Goal: Check status

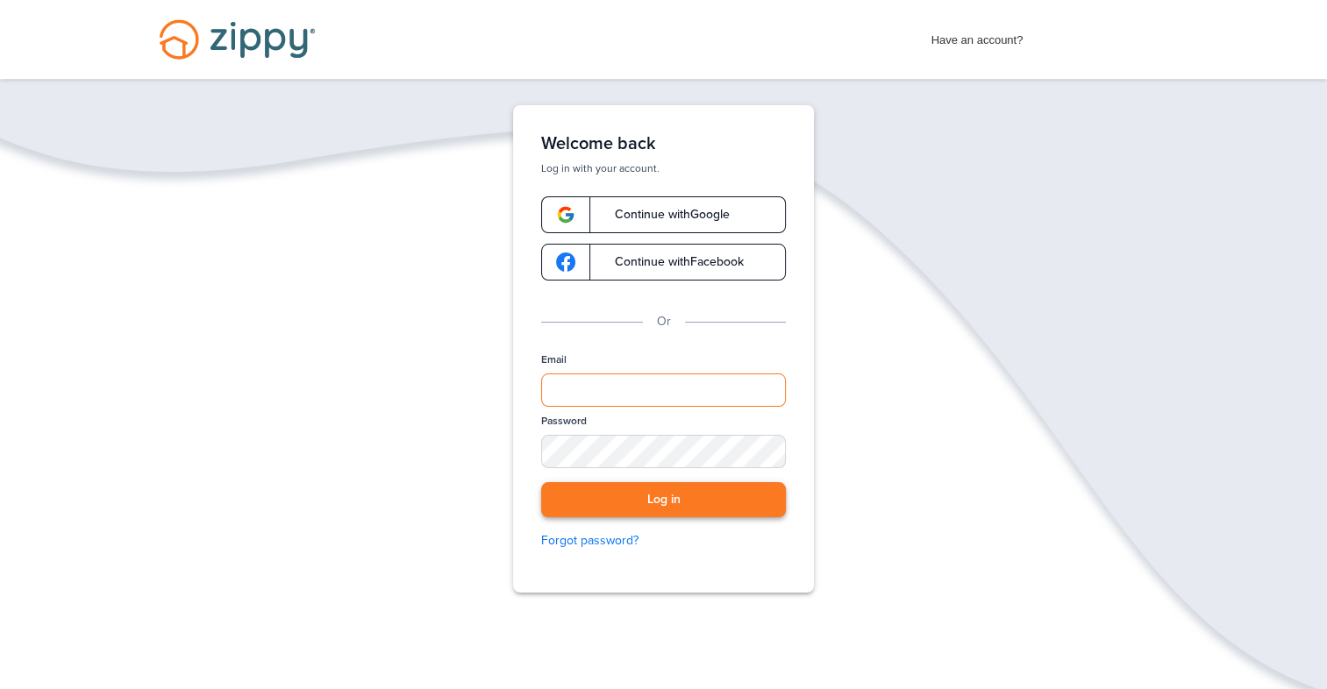
type input "**********"
click at [670, 498] on button "Log in" at bounding box center [663, 500] width 245 height 36
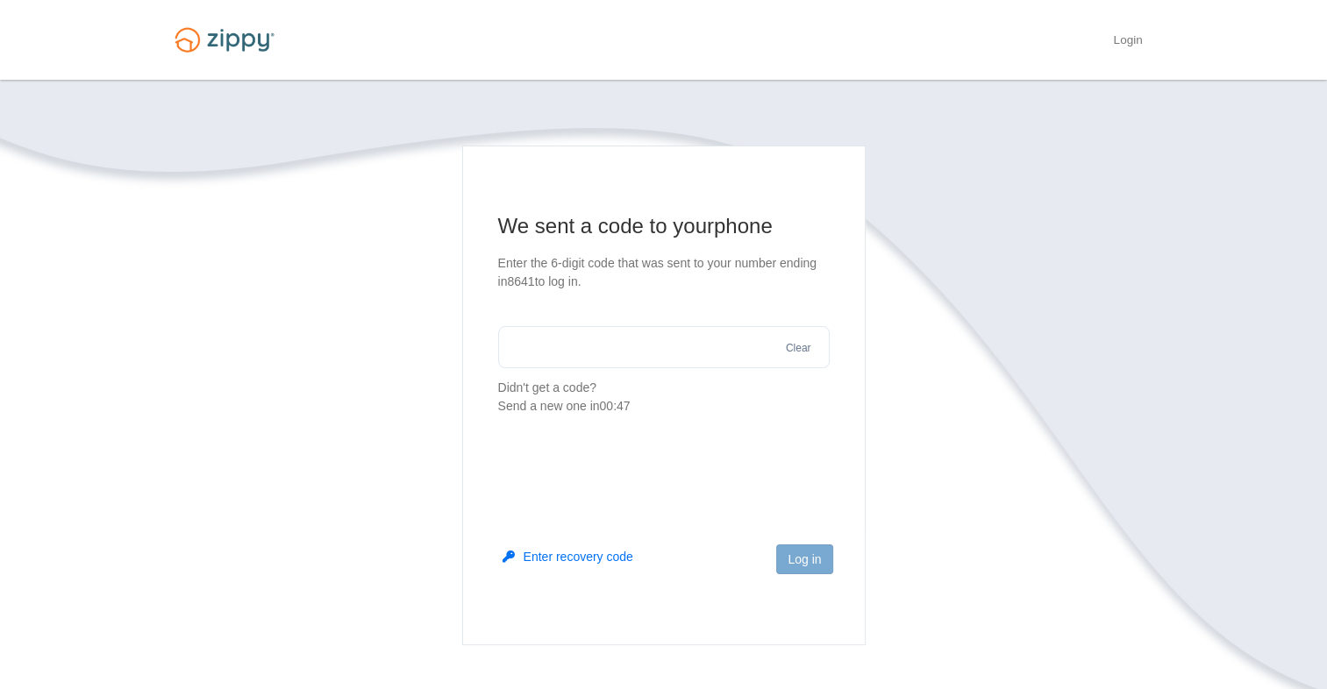
click at [617, 350] on input "text" at bounding box center [663, 347] width 331 height 42
type input "*"
type input "******"
click at [818, 556] on button "Log in" at bounding box center [804, 560] width 56 height 30
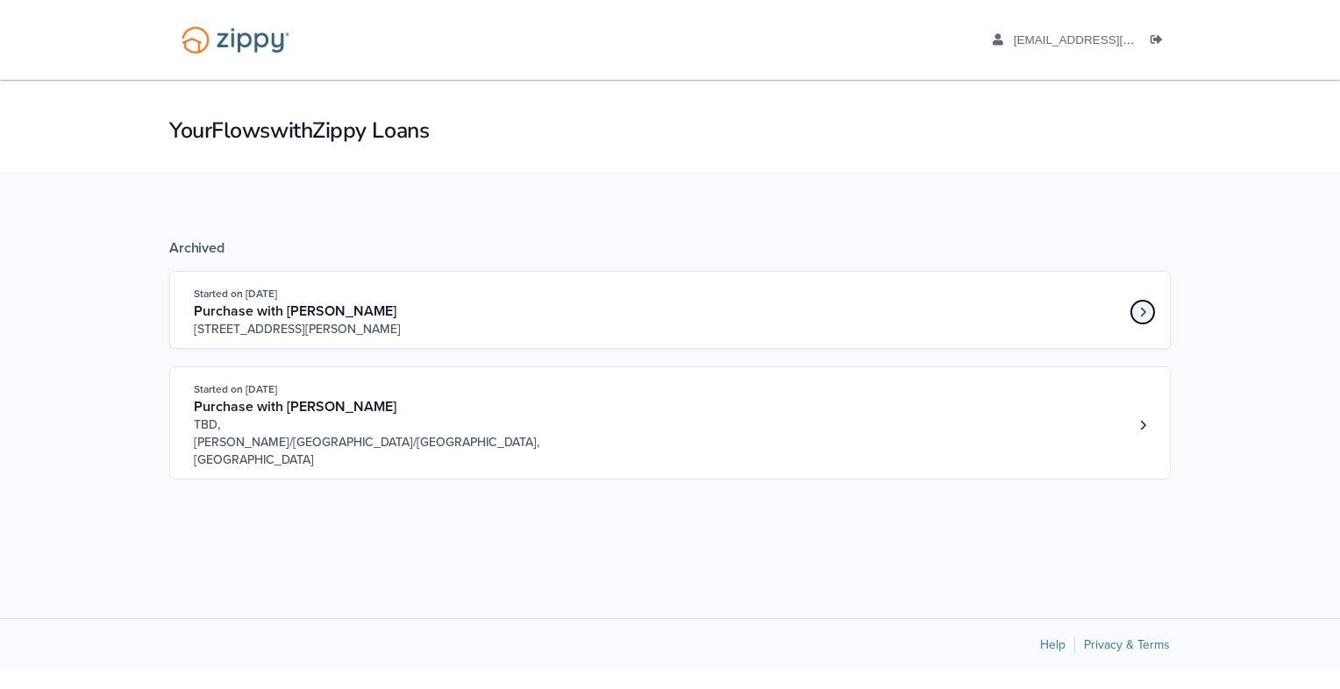
click at [1144, 312] on icon "Loan number 4178320" at bounding box center [1143, 312] width 6 height 12
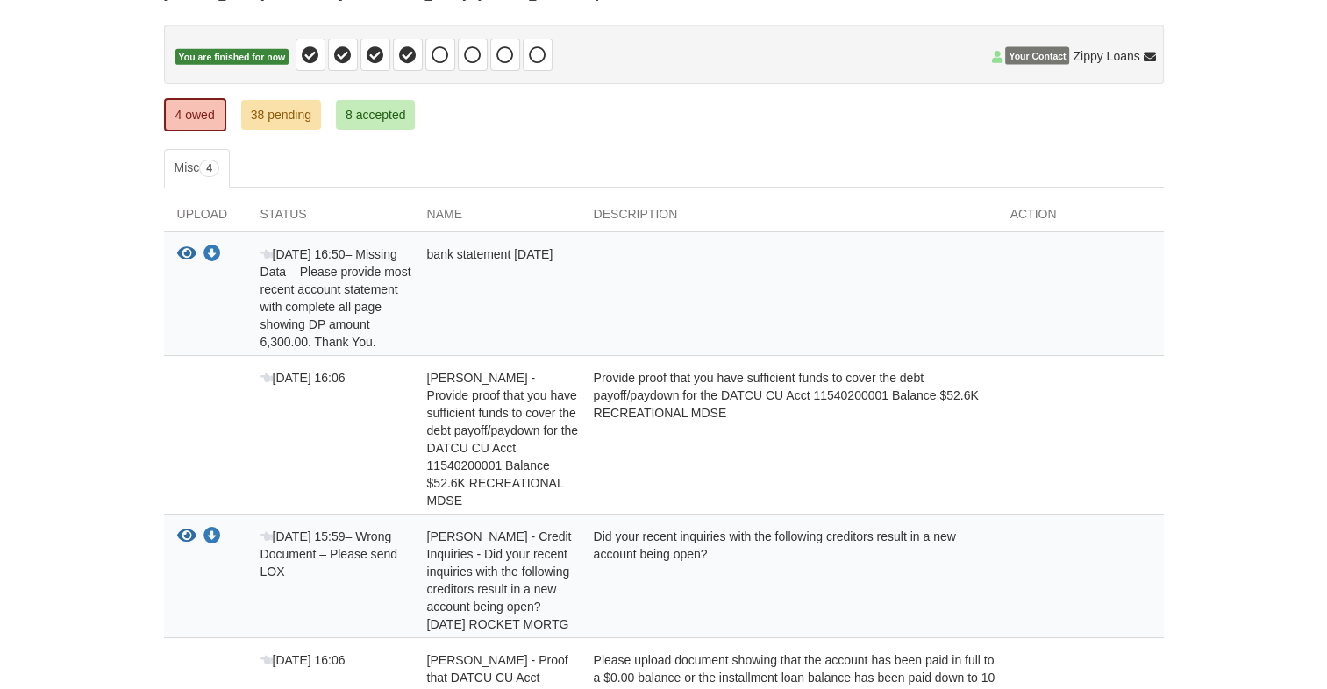
scroll to position [65, 0]
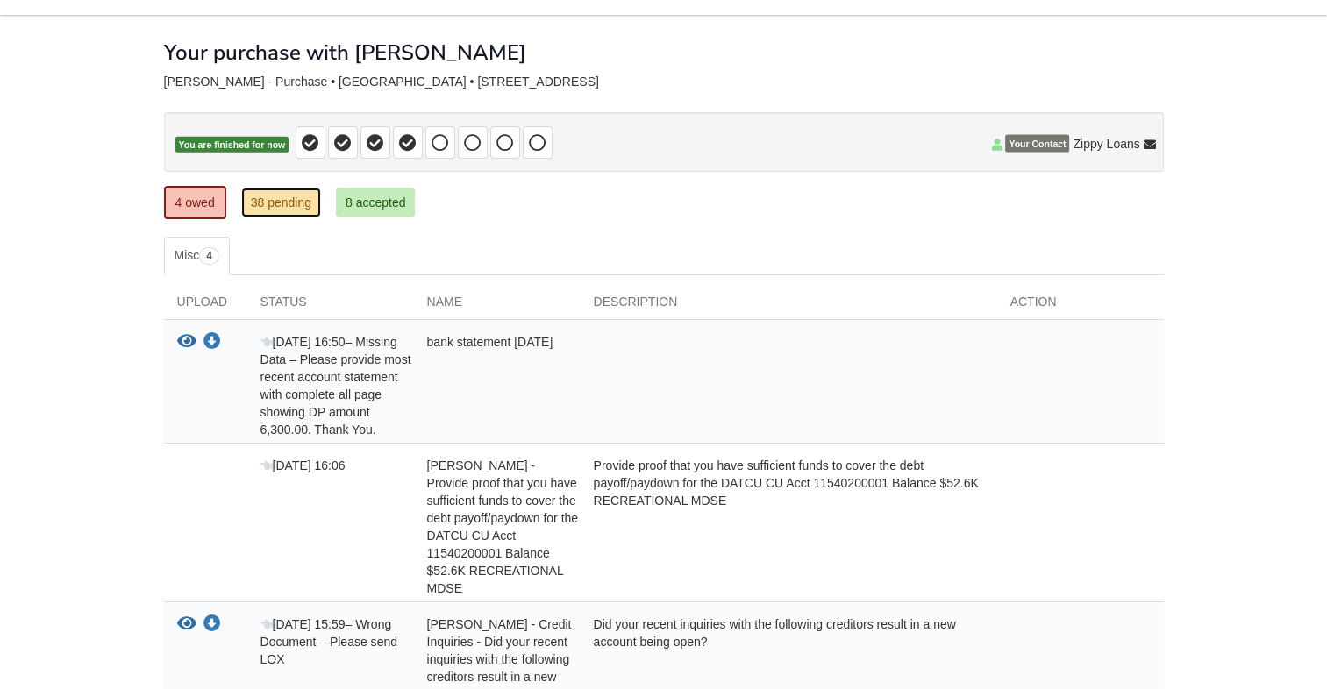
click at [293, 198] on link "38 pending" at bounding box center [281, 203] width 80 height 30
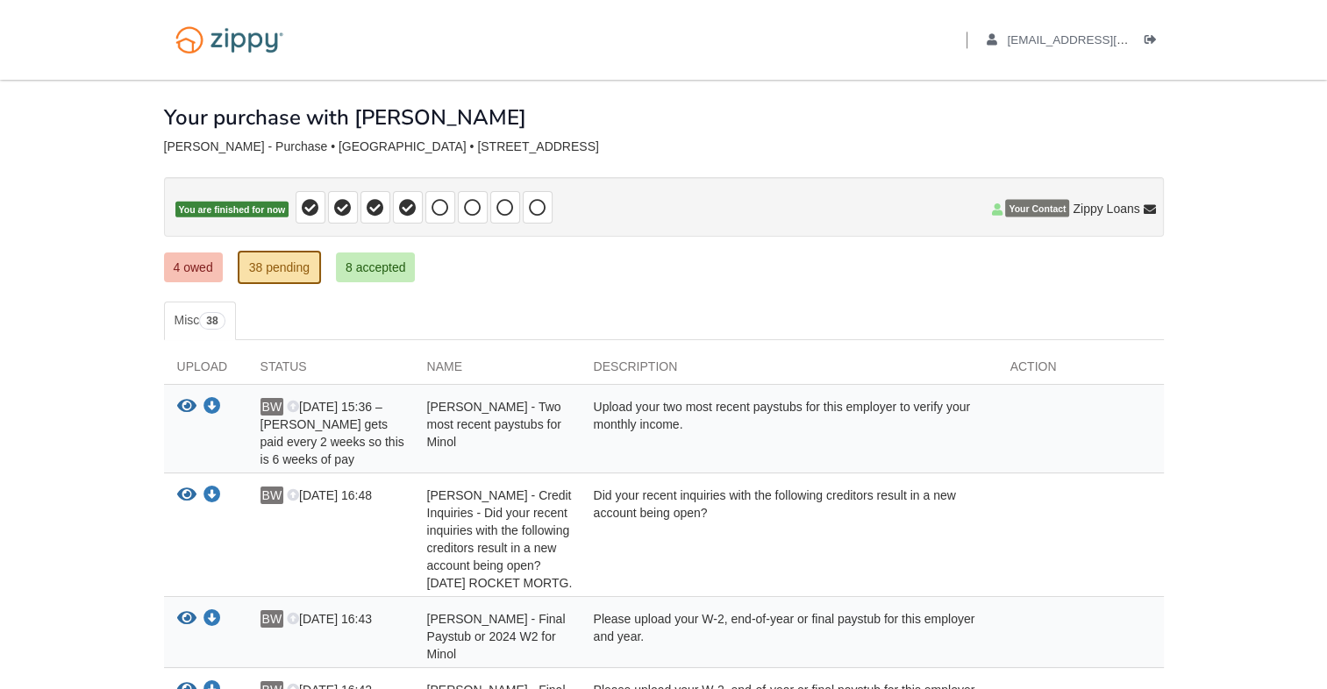
click at [274, 365] on div "Status" at bounding box center [330, 371] width 167 height 26
click at [305, 360] on div "Status" at bounding box center [330, 371] width 167 height 26
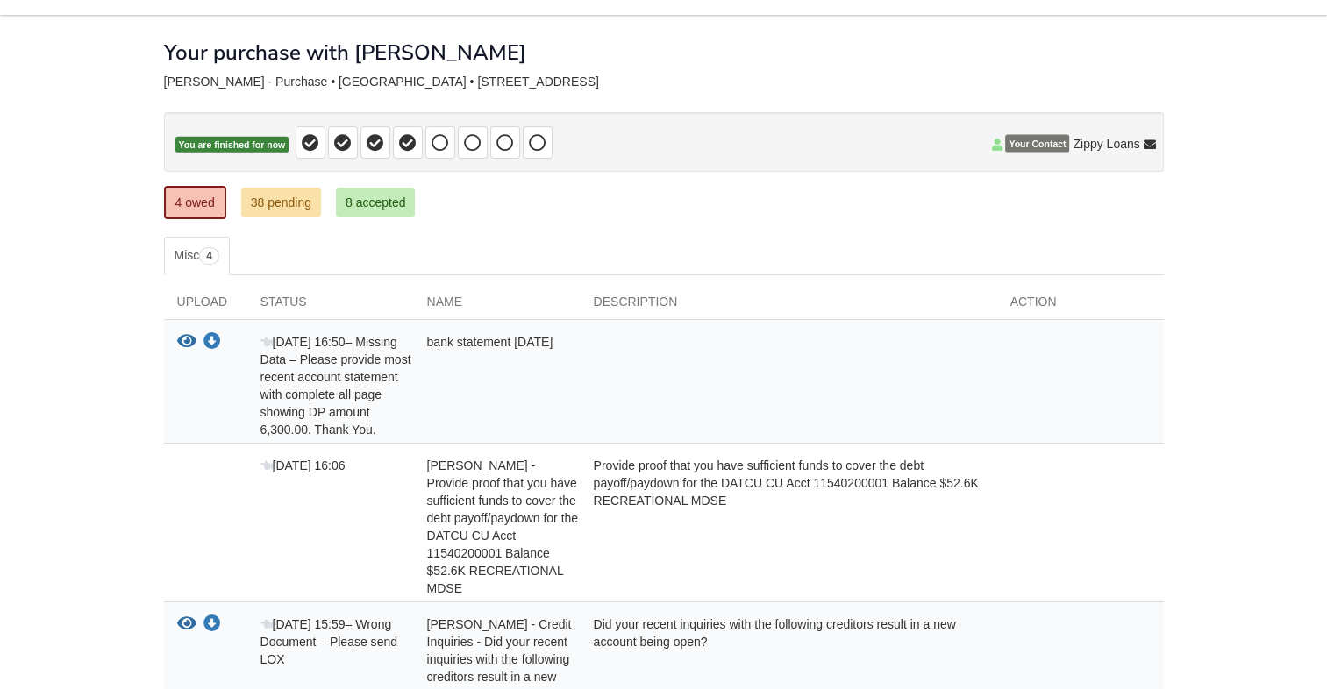
scroll to position [65, 0]
click at [284, 298] on div "Status" at bounding box center [330, 306] width 167 height 26
click at [775, 363] on div at bounding box center [789, 385] width 417 height 105
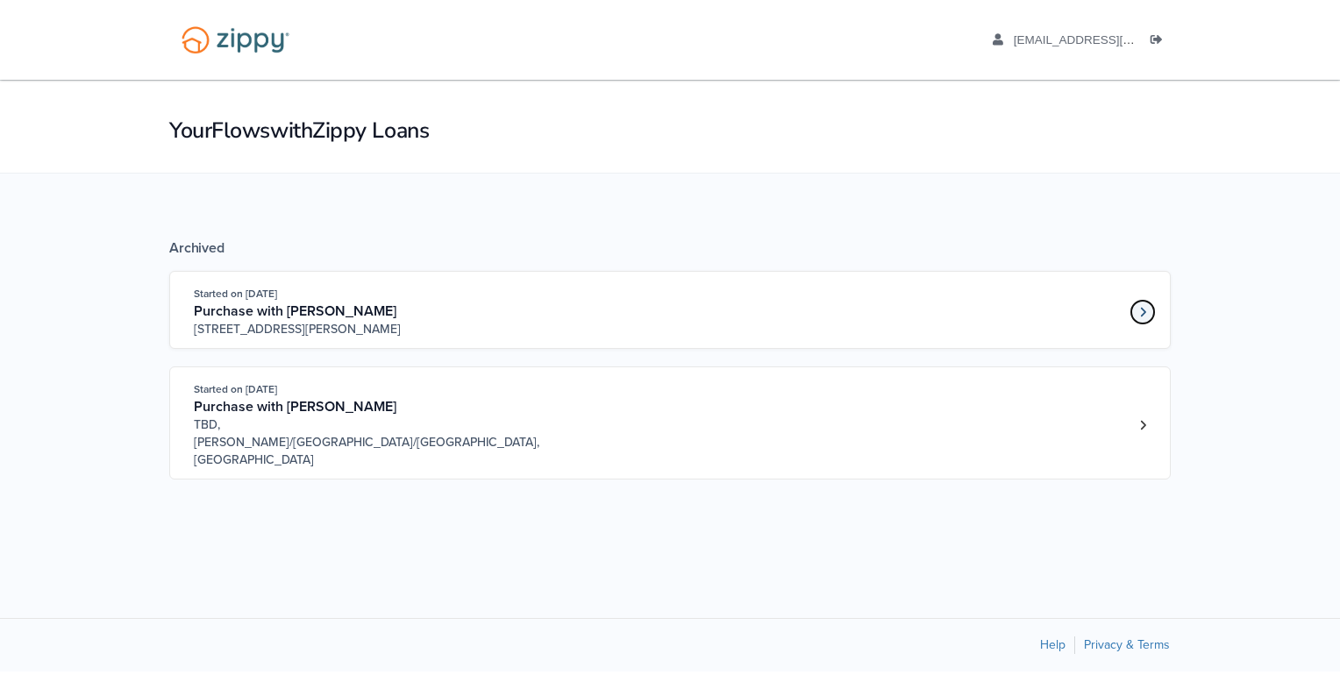
click at [1138, 310] on link "Loan number 4178320" at bounding box center [1142, 312] width 26 height 26
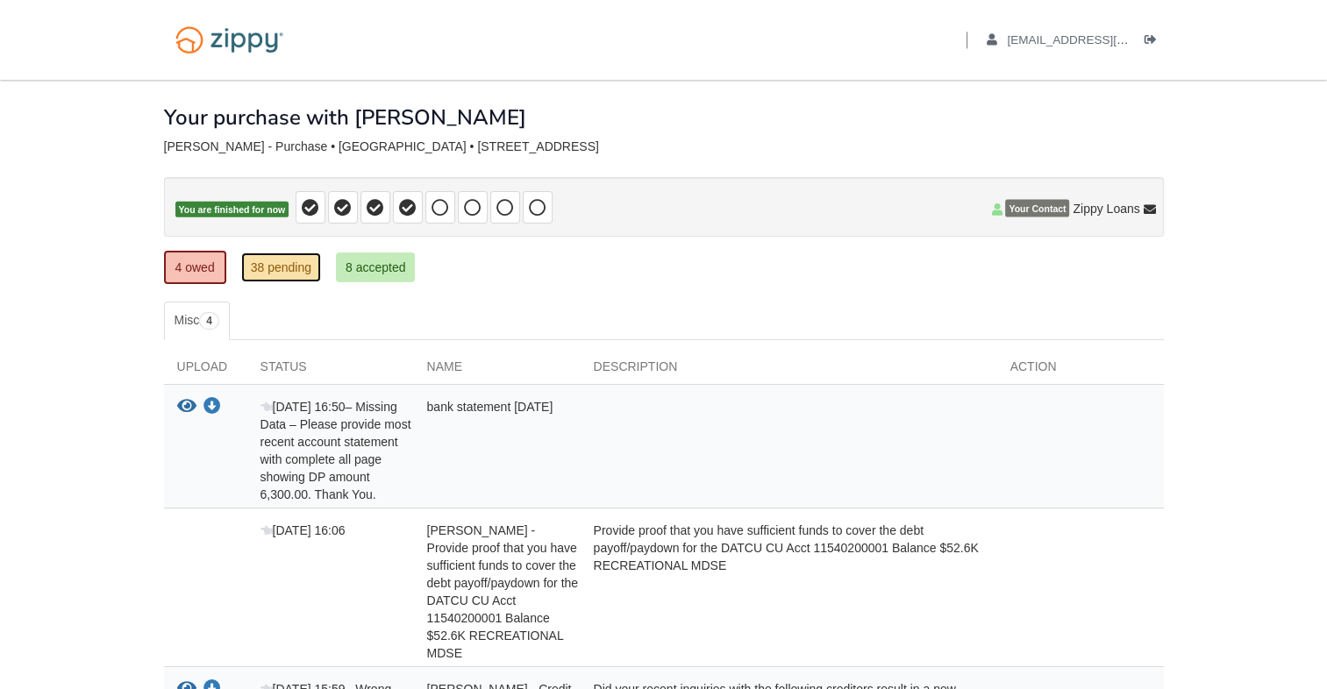
click at [282, 263] on link "38 pending" at bounding box center [281, 268] width 80 height 30
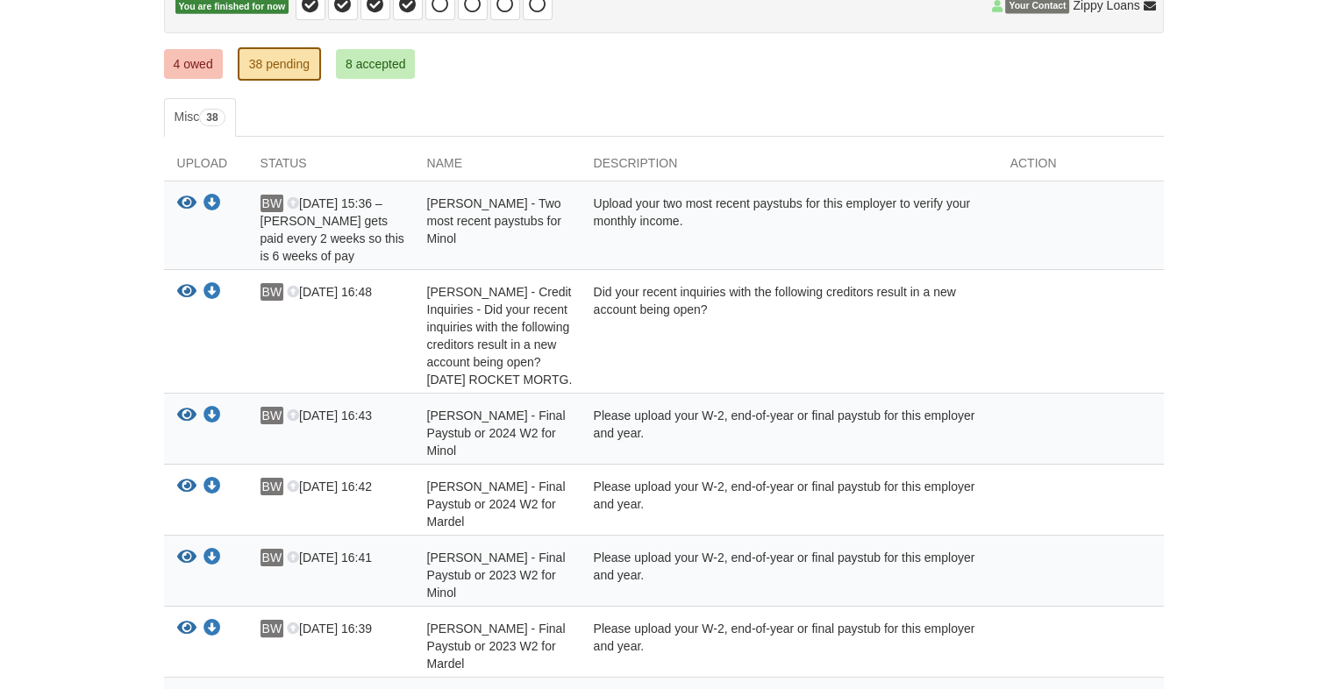
scroll to position [28, 0]
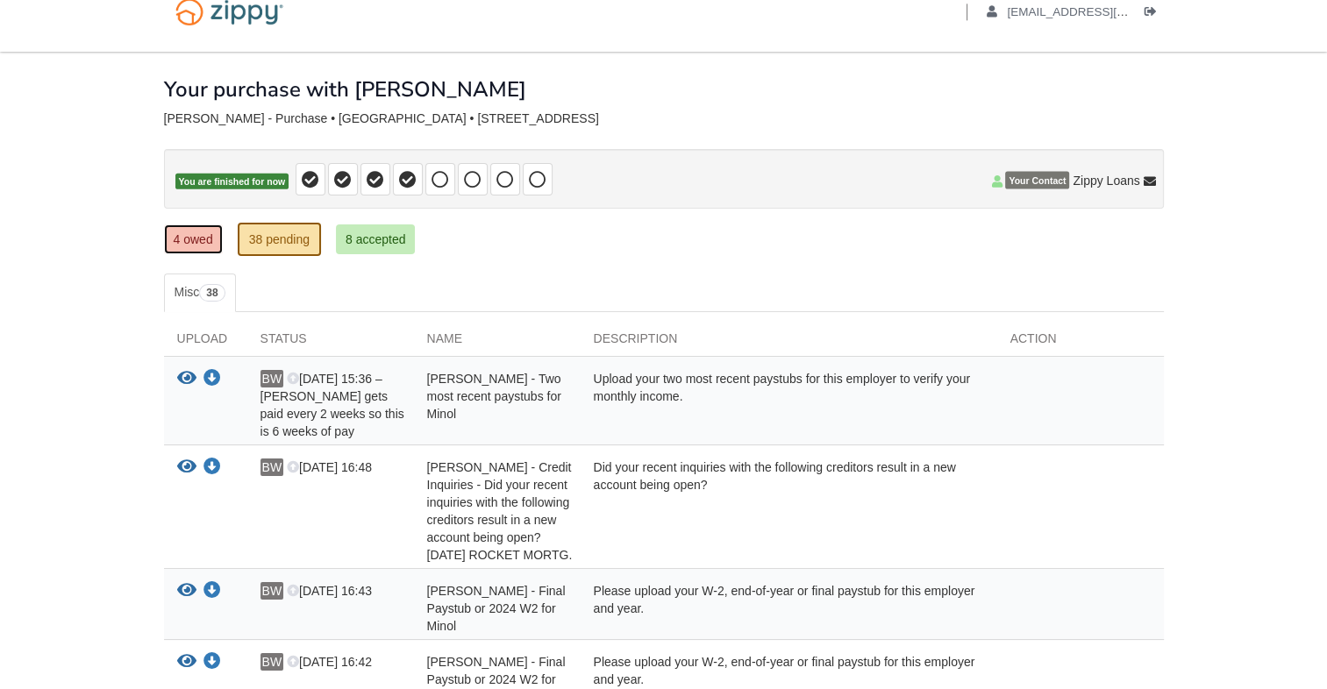
click at [194, 241] on link "4 owed" at bounding box center [193, 239] width 59 height 30
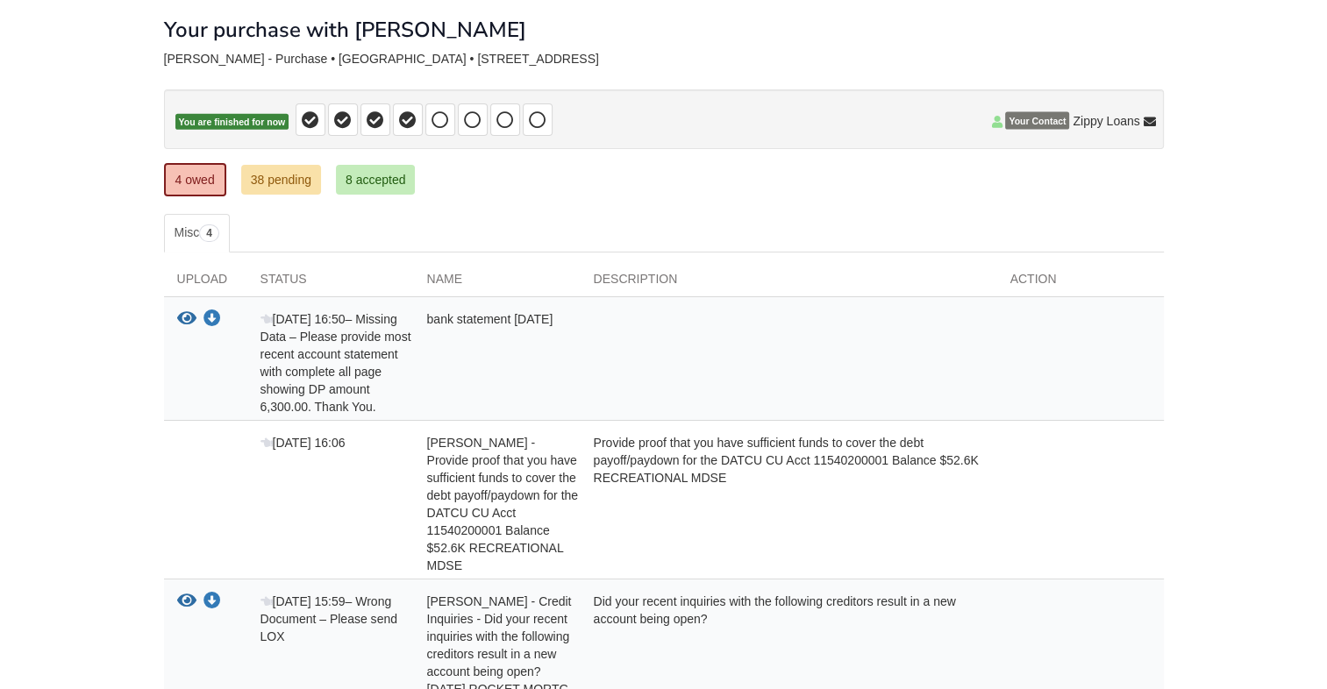
scroll to position [175, 0]
